Goal: Task Accomplishment & Management: Manage account settings

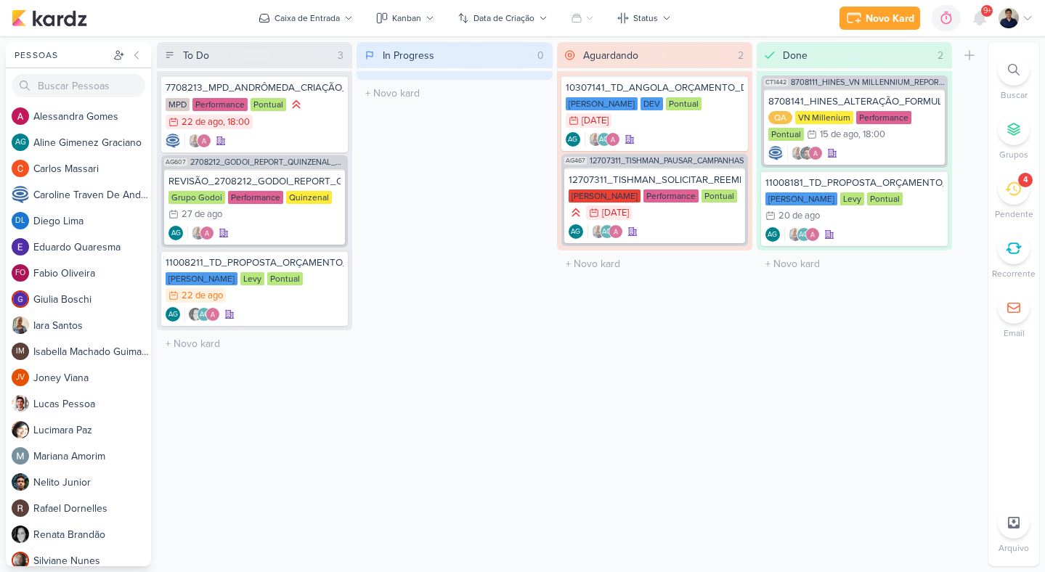
click at [1028, 192] on div "4" at bounding box center [1013, 189] width 32 height 32
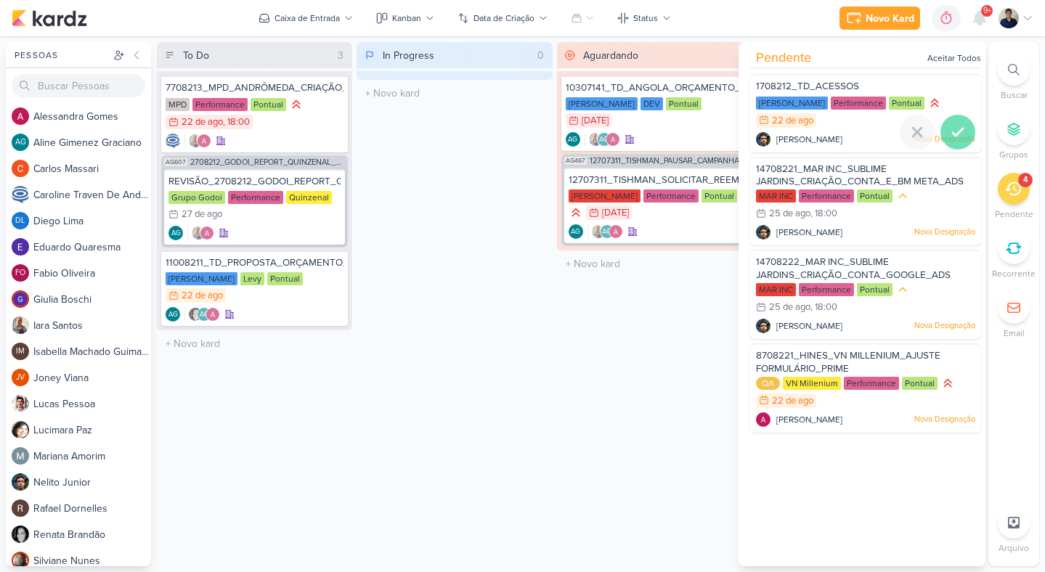
click at [952, 137] on icon at bounding box center [957, 131] width 17 height 17
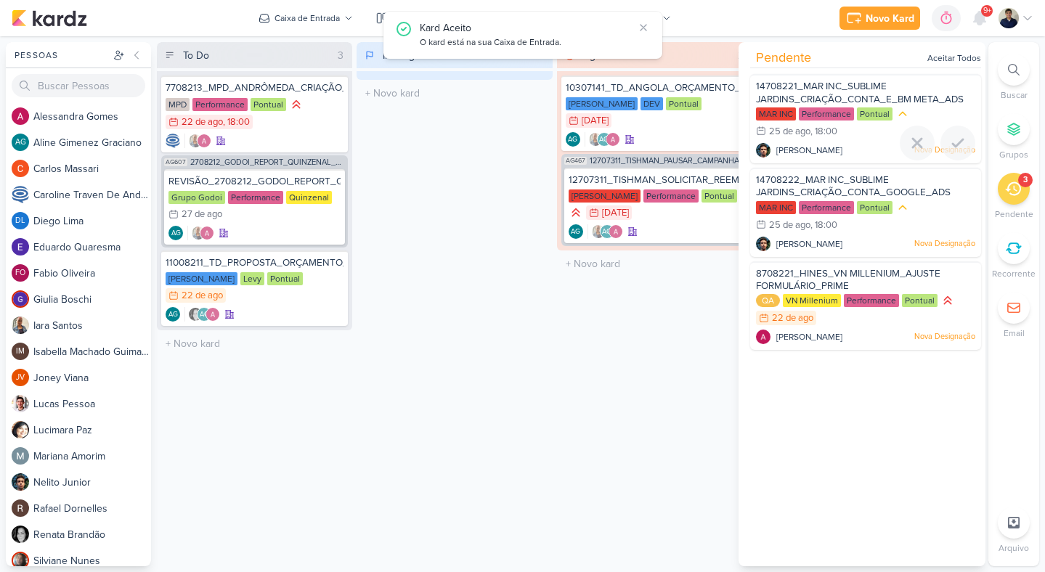
click at [952, 137] on icon at bounding box center [957, 142] width 17 height 17
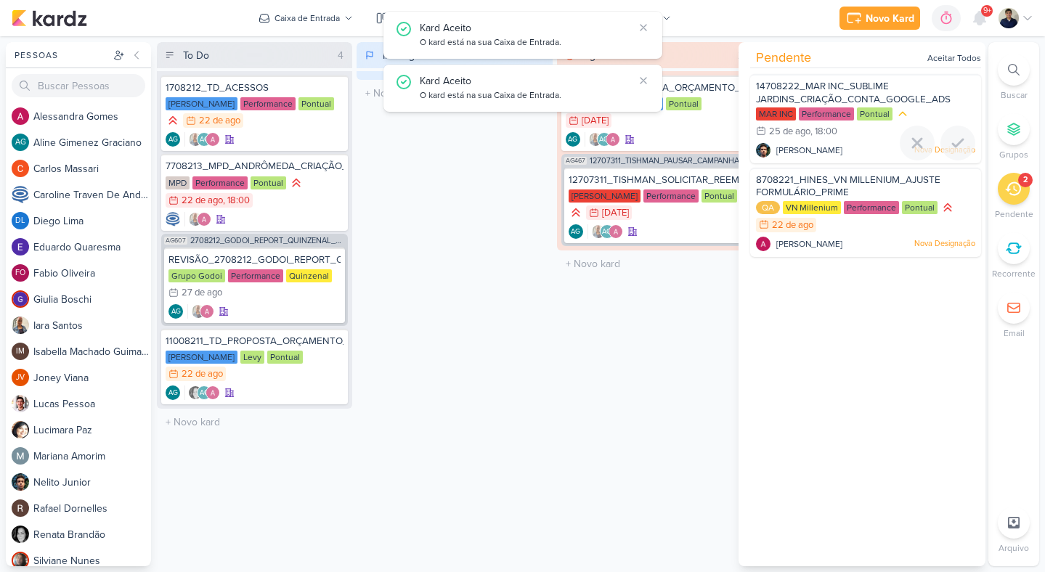
click at [952, 137] on icon at bounding box center [957, 142] width 17 height 17
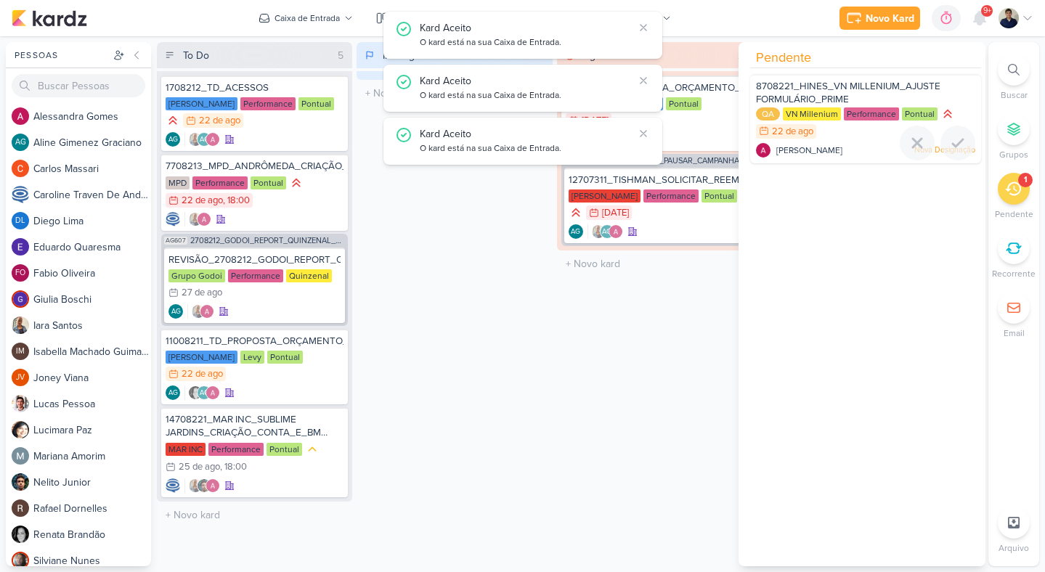
click at [952, 137] on icon at bounding box center [957, 142] width 17 height 17
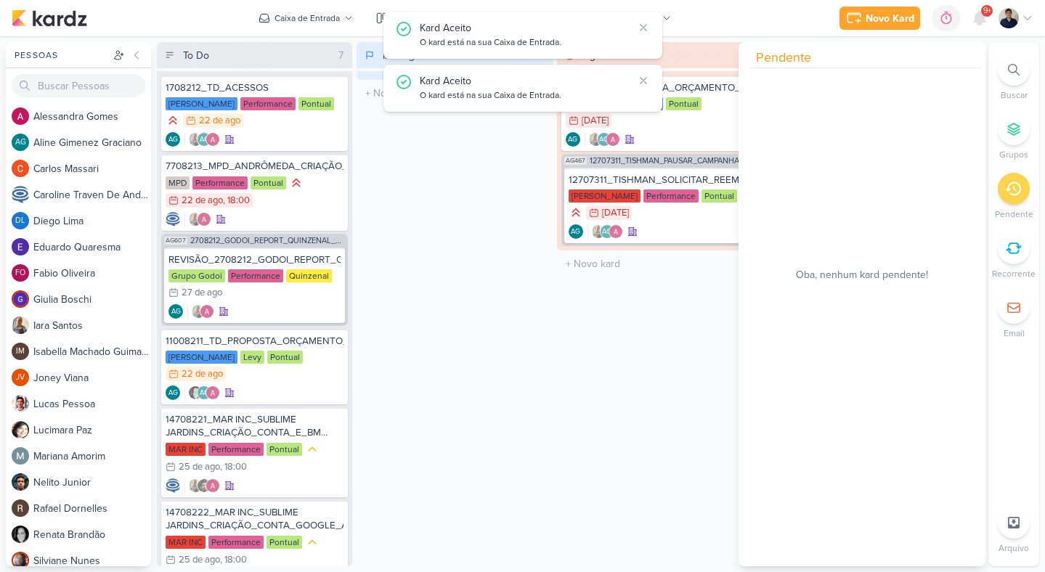
click at [444, 388] on div "In Progress 0 Mover Para Esquerda Mover Para Direita Deletar O título do kard d…" at bounding box center [453, 304] width 195 height 524
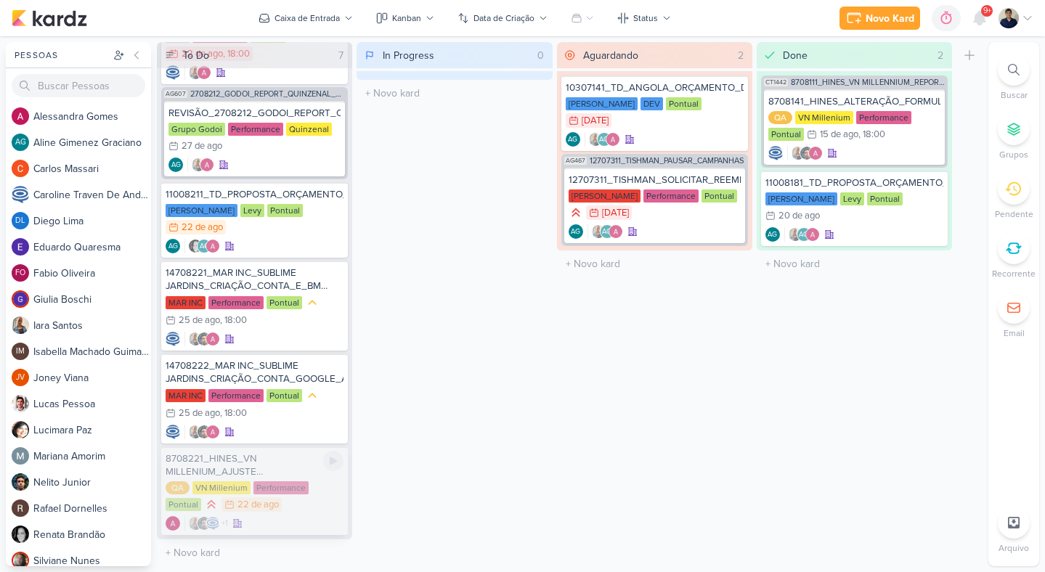
scroll to position [57, 0]
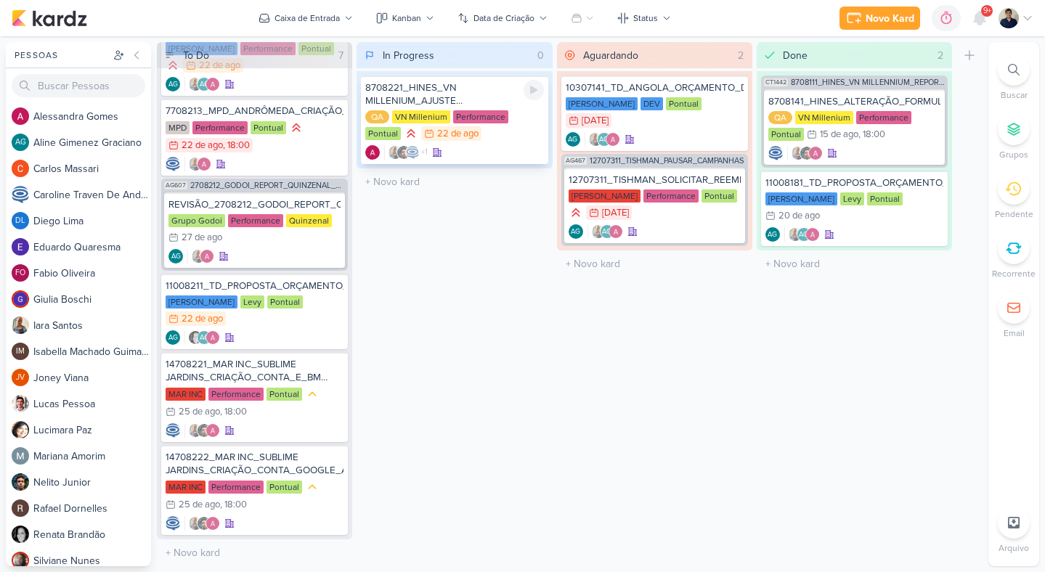
click at [490, 150] on div "+1" at bounding box center [454, 152] width 178 height 15
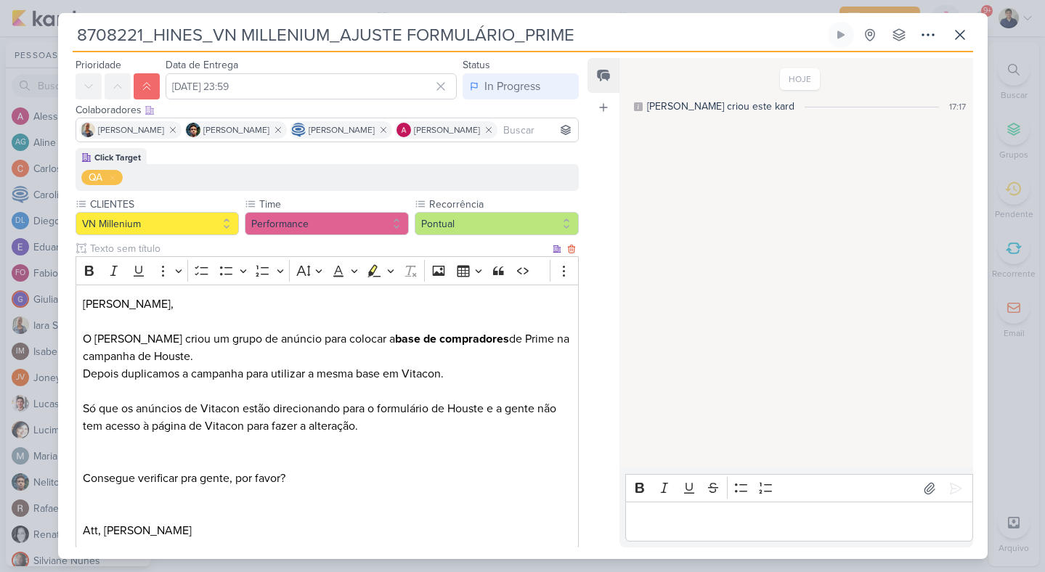
scroll to position [44, 0]
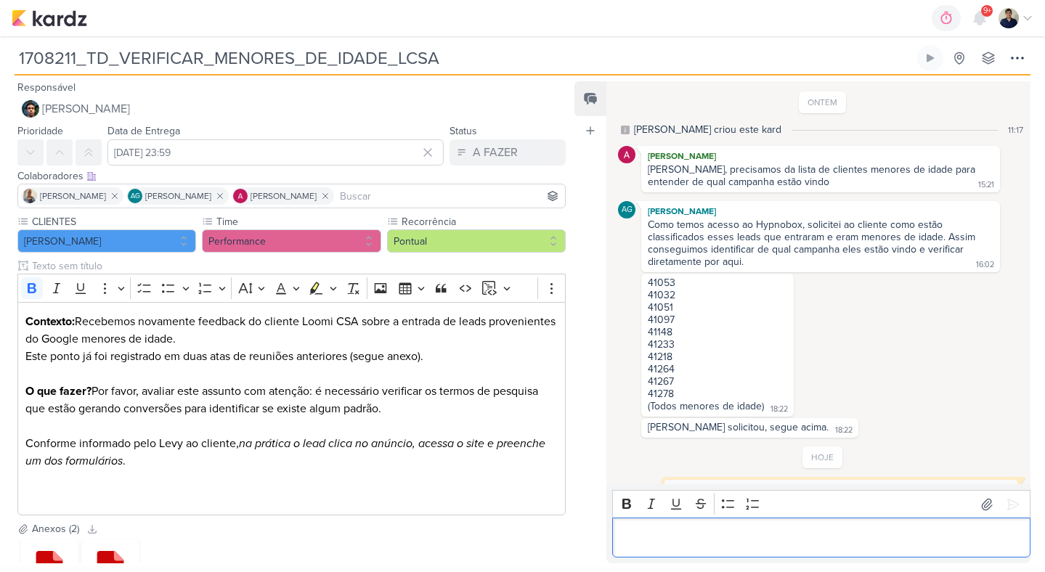
scroll to position [126, 0]
